Goal: Entertainment & Leisure: Consume media (video, audio)

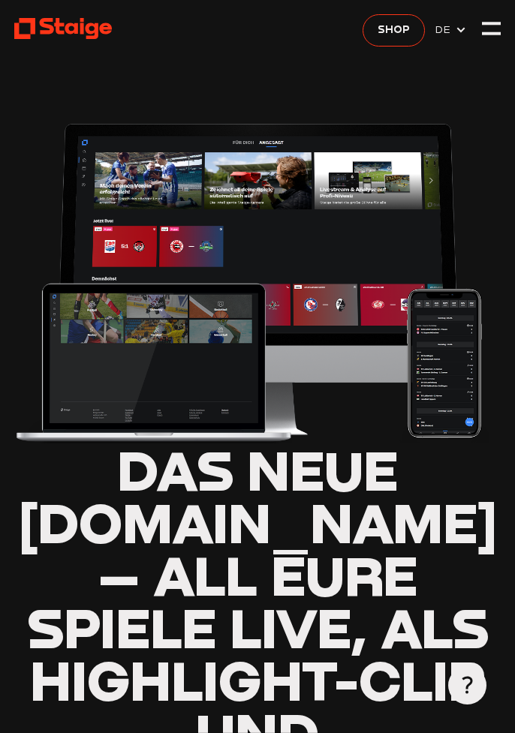
type input "0.8"
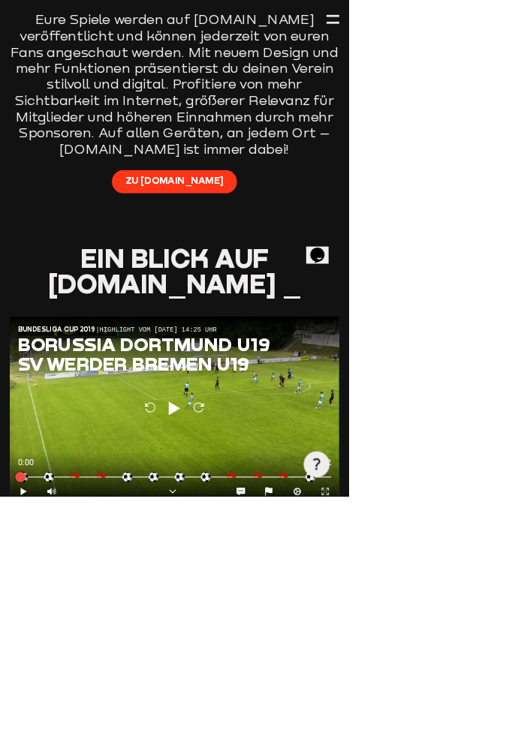
scroll to position [831, 0]
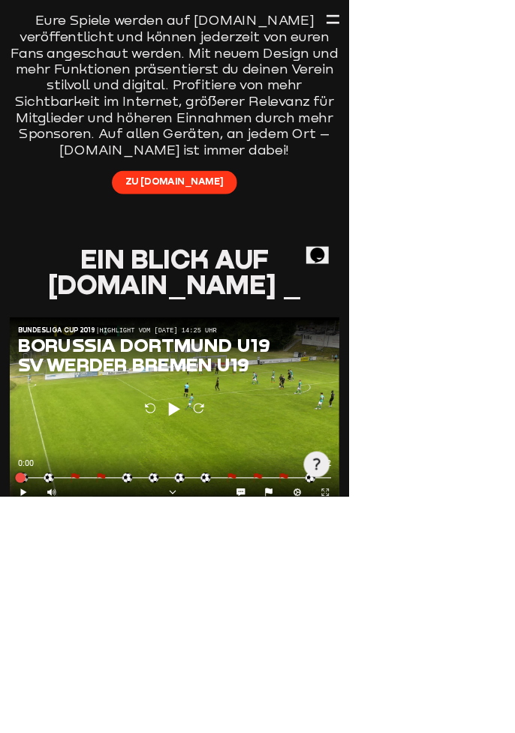
click at [255, 624] on span "Play" at bounding box center [257, 609] width 27 height 32
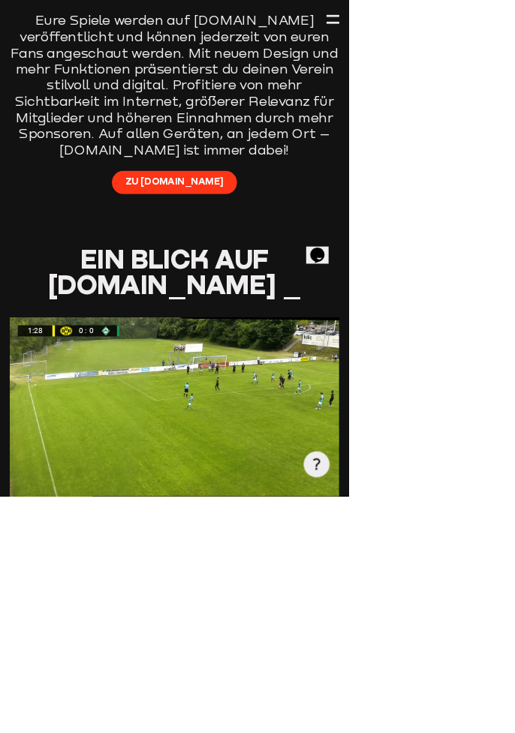
click at [419, 732] on div at bounding box center [257, 604] width 486 height 273
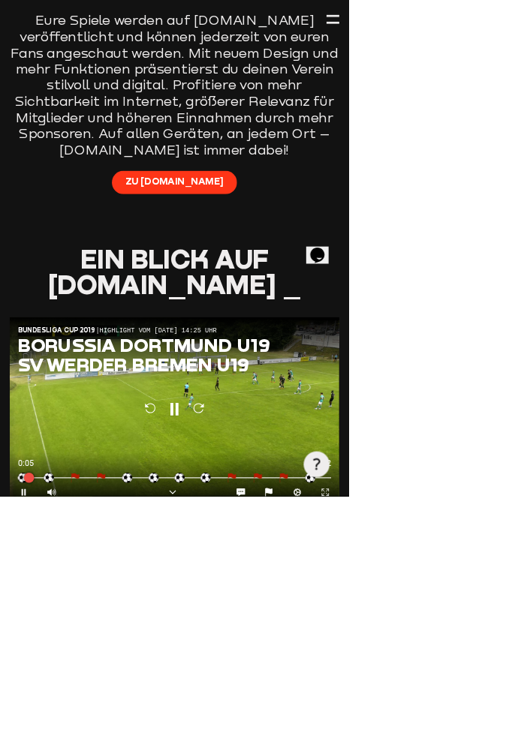
click at [482, 732] on icon "Expand" at bounding box center [480, 726] width 14 height 14
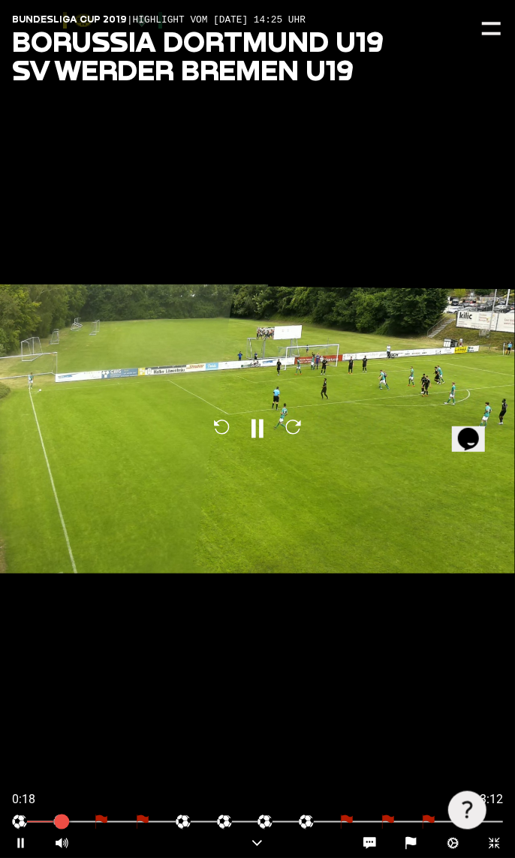
click at [435, 732] on div at bounding box center [257, 822] width 515 height 14
click at [501, 732] on icon "Contract" at bounding box center [494, 843] width 14 height 14
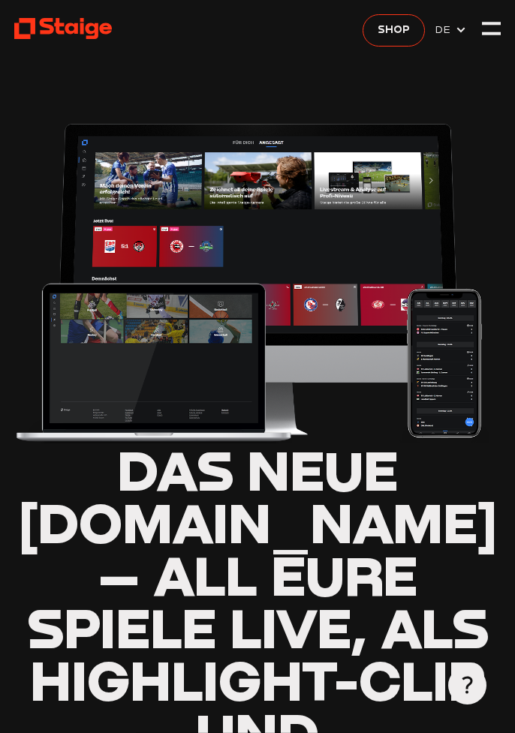
type input "0.8"
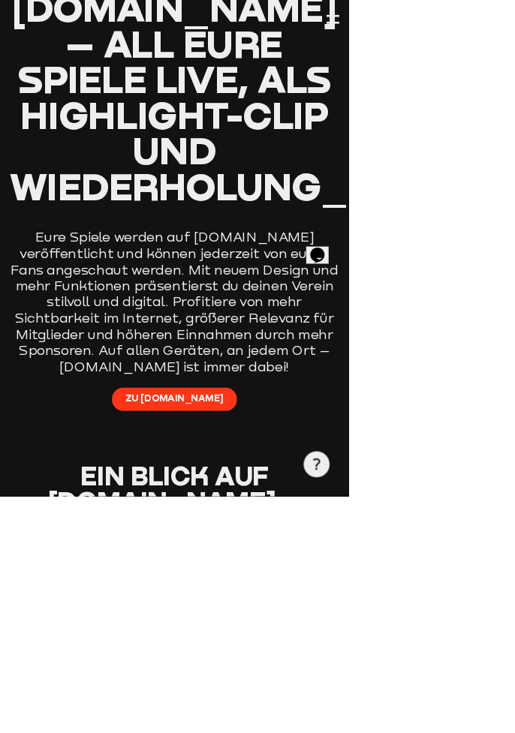
scroll to position [512, 0]
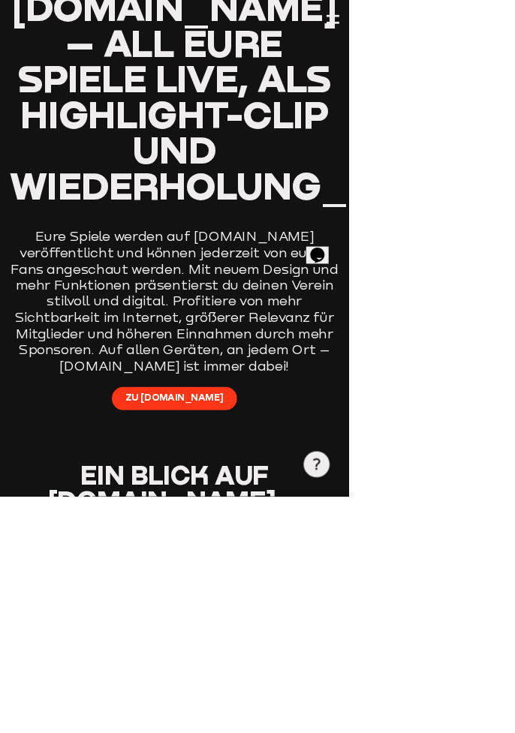
click at [255, 596] on span "Zu [DOMAIN_NAME]" at bounding box center [257, 587] width 145 height 19
click at [242, 596] on span "Zu [DOMAIN_NAME]" at bounding box center [257, 587] width 145 height 19
